Goal: Transaction & Acquisition: Book appointment/travel/reservation

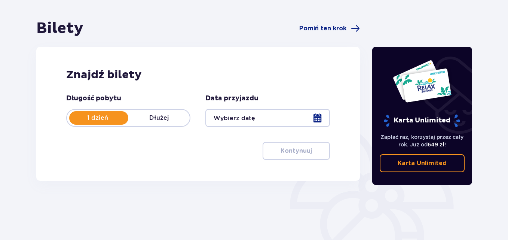
scroll to position [75, 0]
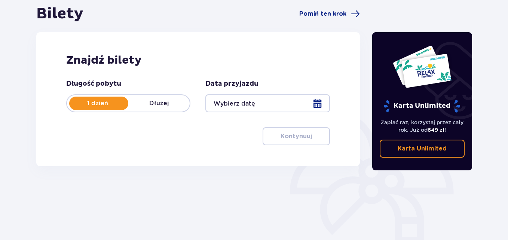
click at [313, 107] on div at bounding box center [267, 103] width 124 height 18
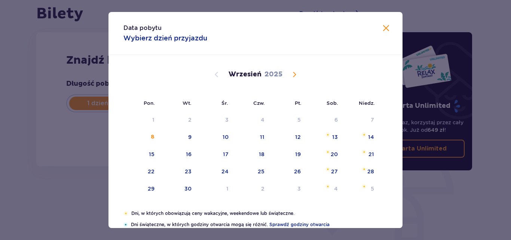
click at [295, 72] on span "Calendar" at bounding box center [294, 74] width 9 height 9
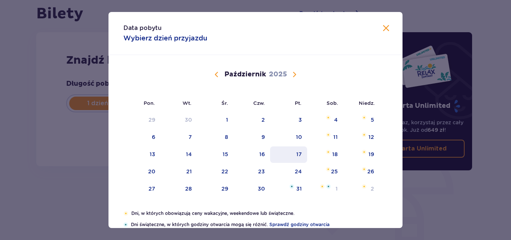
click at [294, 150] on div "17" at bounding box center [288, 154] width 37 height 16
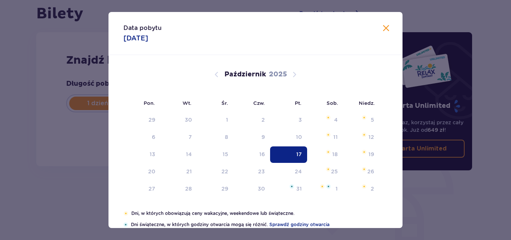
type input "[DATE]"
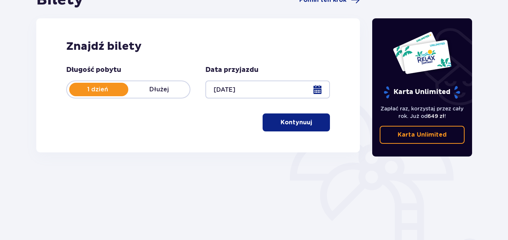
scroll to position [112, 0]
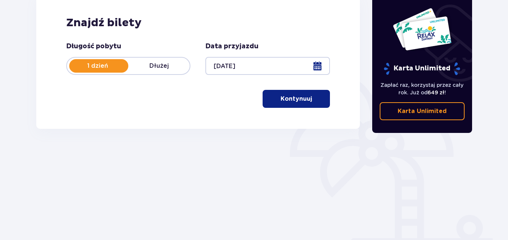
click at [285, 99] on p "Kontynuuj" at bounding box center [296, 99] width 31 height 8
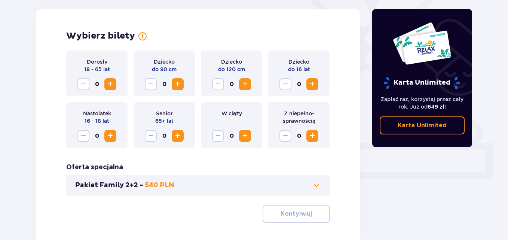
scroll to position [208, 0]
click at [110, 82] on span "Increase" at bounding box center [110, 83] width 9 height 9
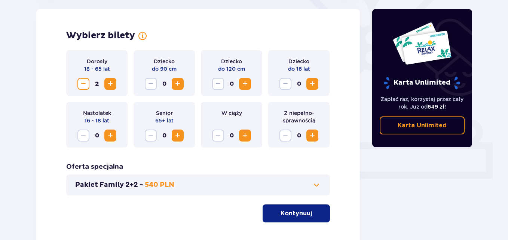
click at [245, 83] on span "Increase" at bounding box center [245, 83] width 9 height 9
click at [309, 79] on span "Increase" at bounding box center [312, 83] width 9 height 9
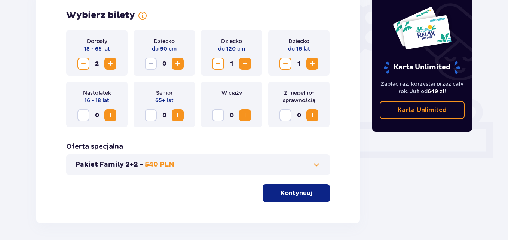
scroll to position [245, 0]
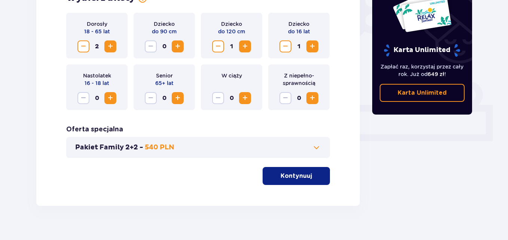
click at [300, 175] on p "Kontynuuj" at bounding box center [296, 176] width 31 height 8
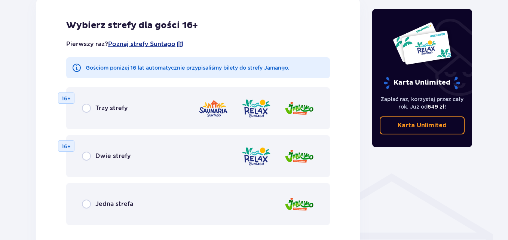
scroll to position [453, 0]
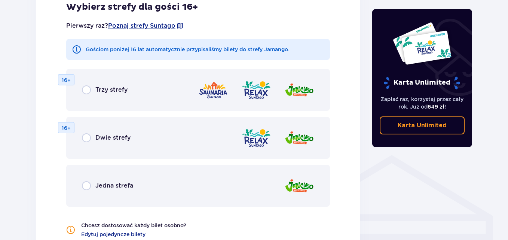
click at [91, 137] on div "Dwie strefy" at bounding box center [106, 137] width 49 height 9
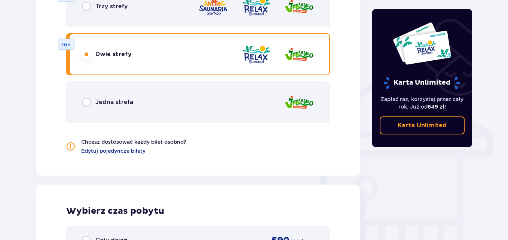
scroll to position [553, 0]
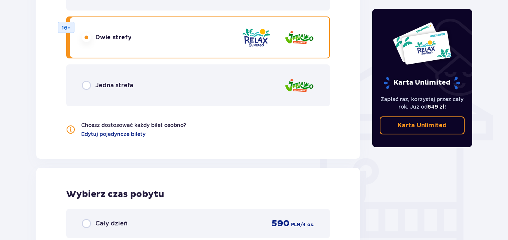
click at [95, 91] on div "Jedna strefa" at bounding box center [198, 85] width 264 height 42
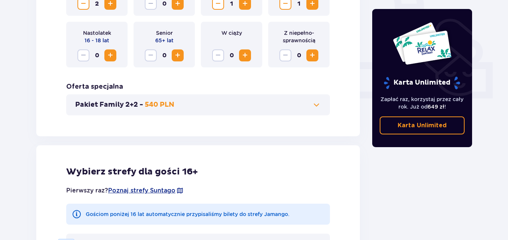
scroll to position [301, 0]
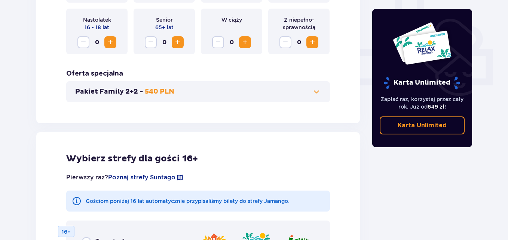
click at [250, 94] on button "Pakiet Family 2+2 - 540 PLN" at bounding box center [198, 91] width 246 height 9
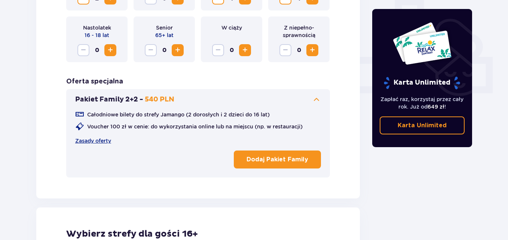
scroll to position [294, 0]
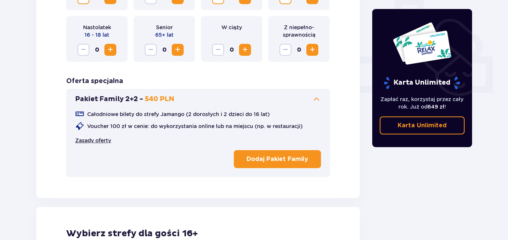
click at [89, 139] on link "Zasady oferty" at bounding box center [93, 140] width 36 height 7
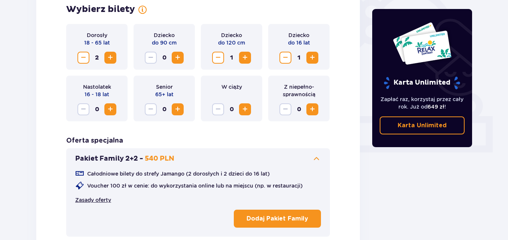
scroll to position [219, 0]
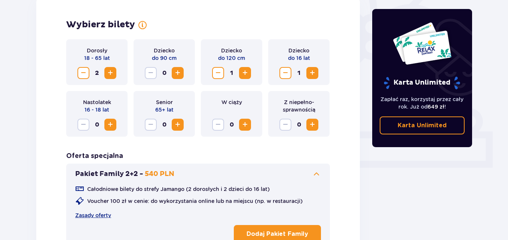
click at [100, 208] on div "Całodniowe bilety do strefy Jamango (2 dorosłych i 2 dzieci do 16 lat) Voucher …" at bounding box center [198, 201] width 246 height 34
click at [103, 214] on link "Zasady oferty" at bounding box center [93, 214] width 36 height 7
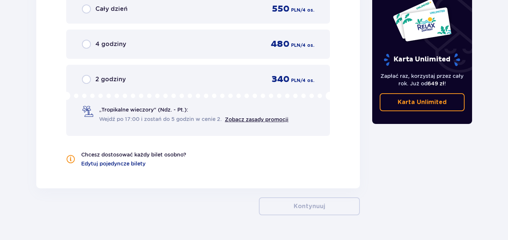
scroll to position [818, 0]
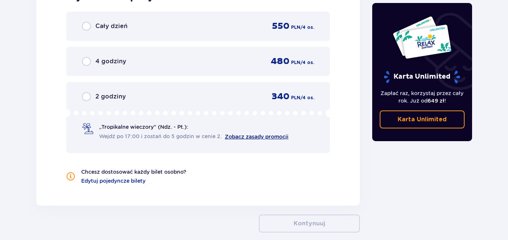
click at [239, 136] on link "Zobacz zasady promocji" at bounding box center [257, 137] width 64 height 6
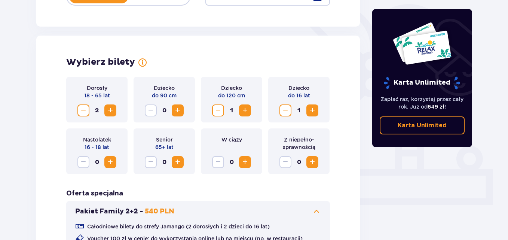
scroll to position [69, 0]
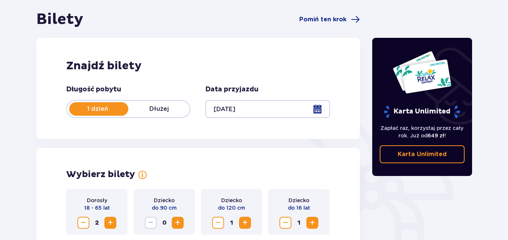
click at [319, 110] on div at bounding box center [267, 109] width 124 height 18
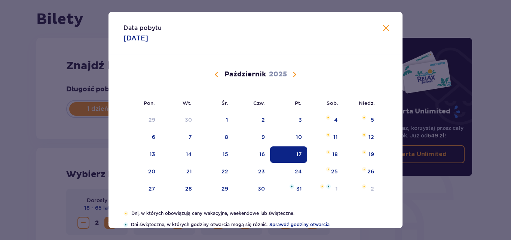
click at [385, 24] on span at bounding box center [386, 28] width 9 height 9
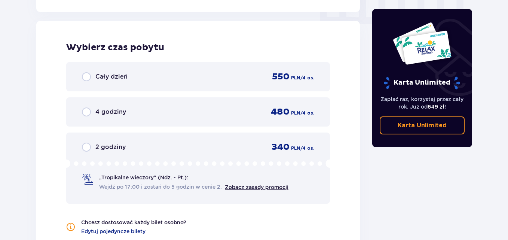
scroll to position [780, 0]
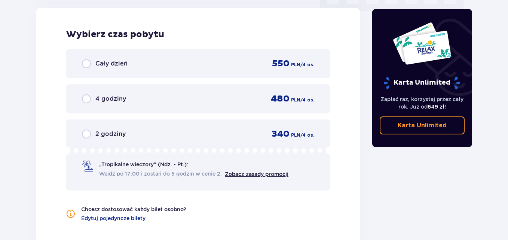
click at [112, 164] on p "„Tropikalne wieczory" (Ndz. - Pt.):" at bounding box center [143, 164] width 89 height 7
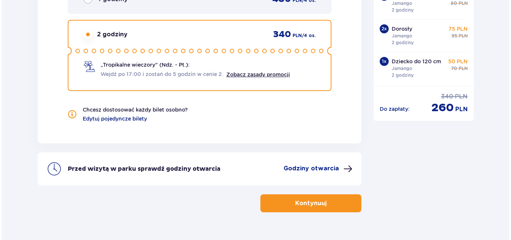
scroll to position [897, 0]
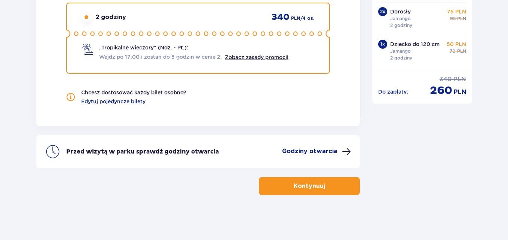
click at [311, 149] on p "Godziny otwarcia" at bounding box center [309, 151] width 55 height 8
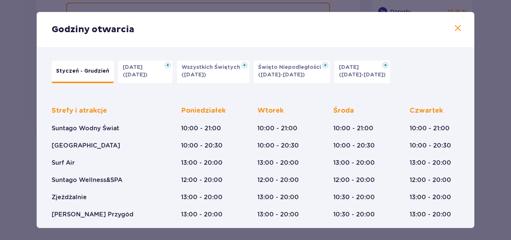
click at [147, 64] on p "[DATE]" at bounding box center [135, 67] width 24 height 7
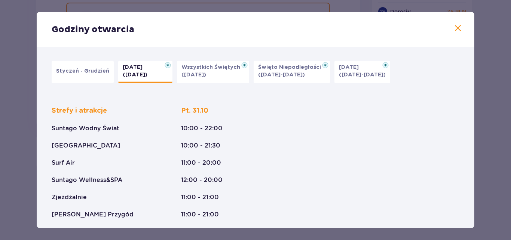
click at [209, 66] on p "Wszystkich Świętych" at bounding box center [212, 67] width 63 height 7
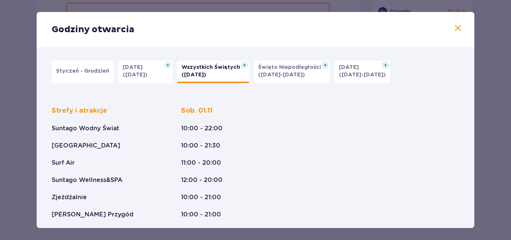
click at [274, 72] on p "([DATE]-[DATE])" at bounding box center [281, 74] width 47 height 7
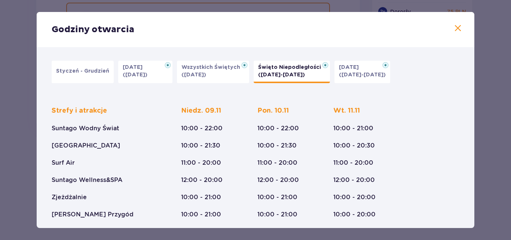
click at [339, 79] on button "[DATE] ([DATE]-[DATE])" at bounding box center [363, 72] width 56 height 22
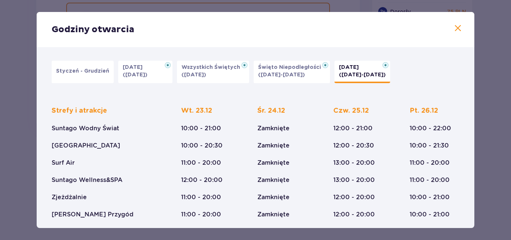
click at [454, 30] on span at bounding box center [458, 28] width 9 height 9
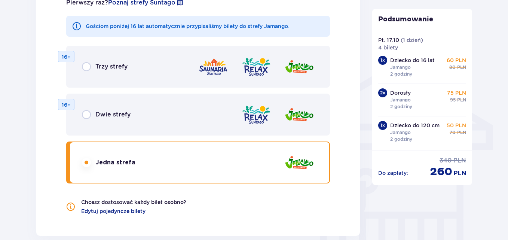
scroll to position [560, 0]
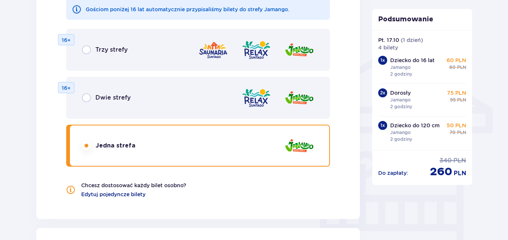
click at [82, 96] on div "Dwie strefy 16+" at bounding box center [198, 98] width 264 height 42
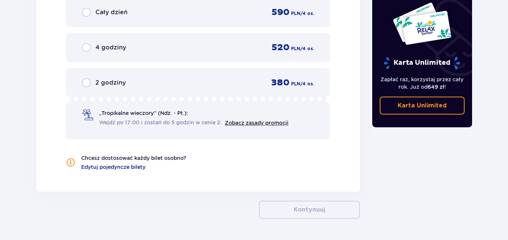
scroll to position [845, 0]
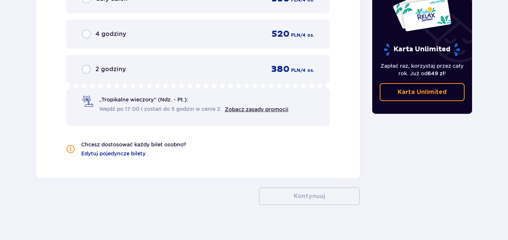
click at [131, 109] on span "Wejdź po 17:00 i zostań do 5 godzin w cenie 2." at bounding box center [160, 108] width 123 height 7
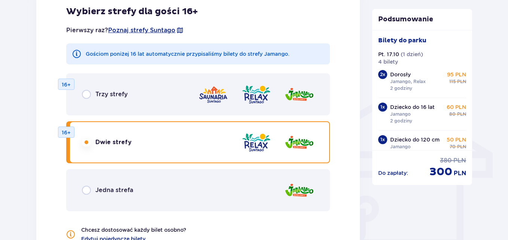
scroll to position [560, 0]
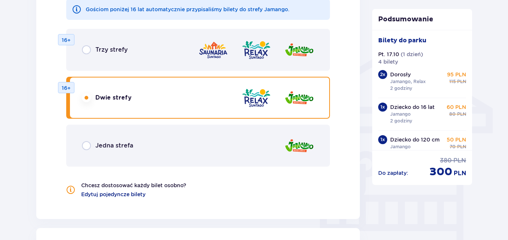
click at [99, 141] on p "Jedna strefa" at bounding box center [114, 145] width 38 height 8
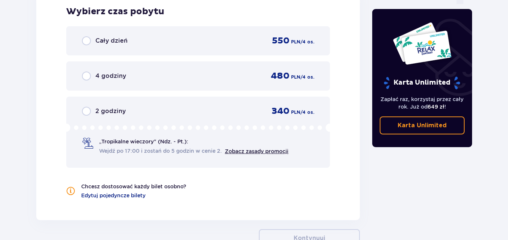
scroll to position [808, 0]
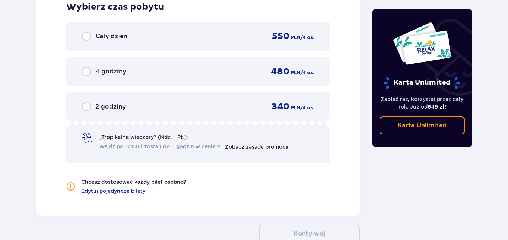
click at [114, 150] on span "Wejdź po 17:00 i zostań do 5 godzin w cenie 2." at bounding box center [160, 146] width 123 height 7
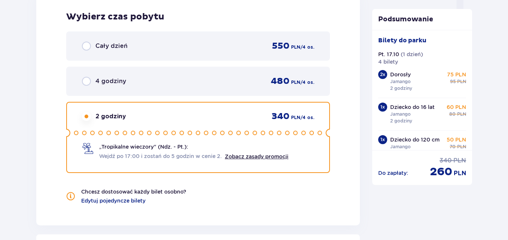
scroll to position [785, 0]
